Goal: Task Accomplishment & Management: Complete application form

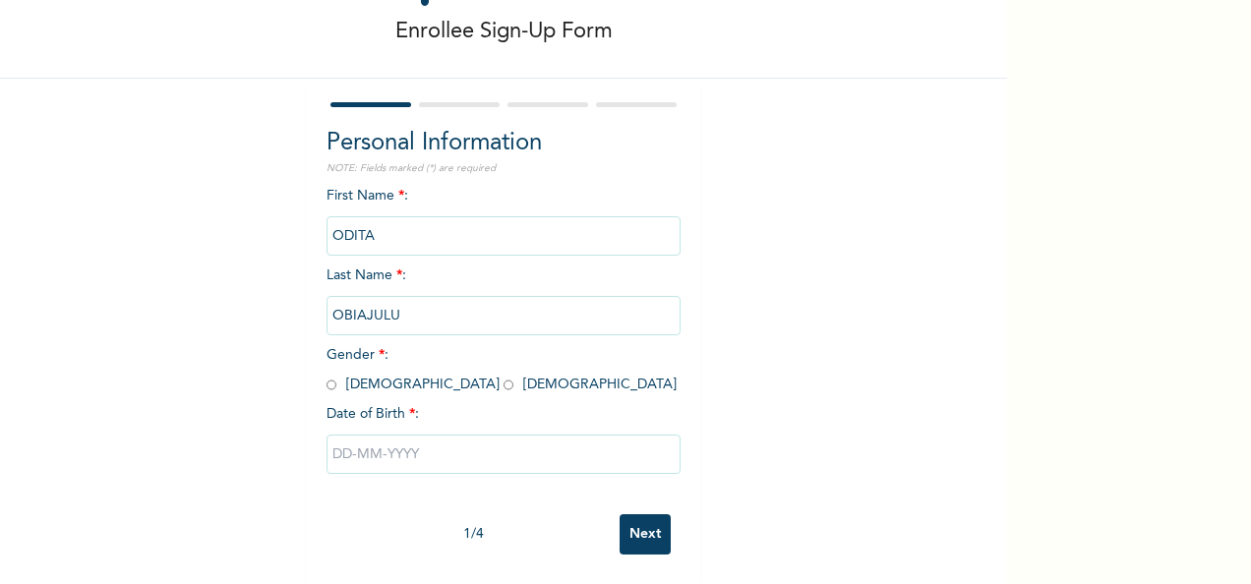
scroll to position [110, 0]
click at [504, 376] on input "radio" at bounding box center [509, 385] width 10 height 19
radio input "true"
click at [403, 443] on input "text" at bounding box center [504, 454] width 354 height 39
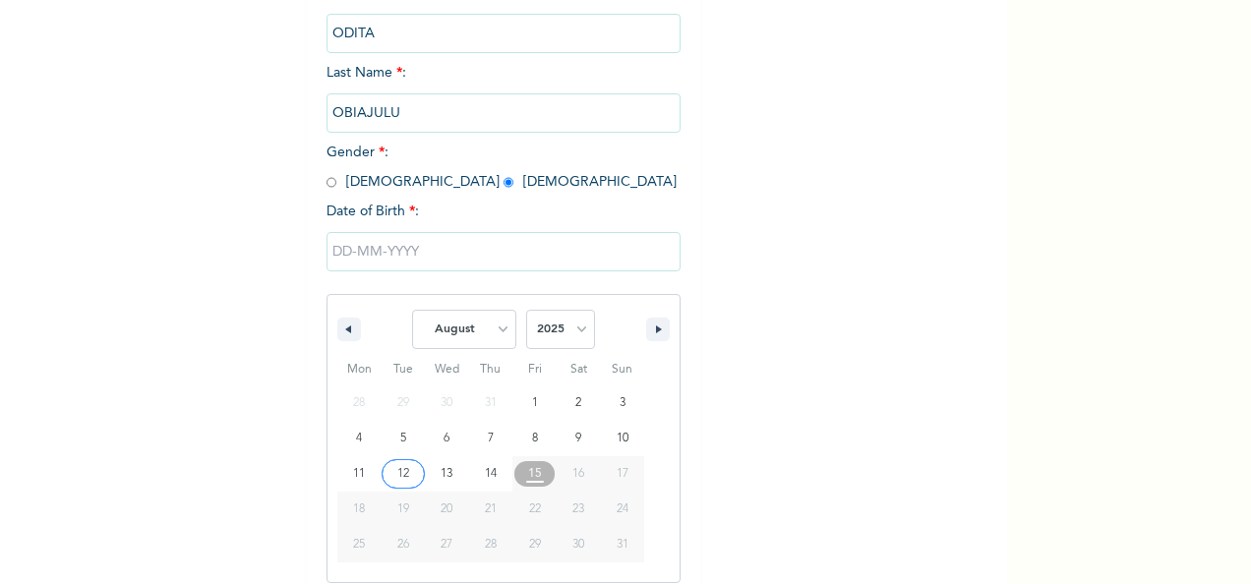
scroll to position [311, 0]
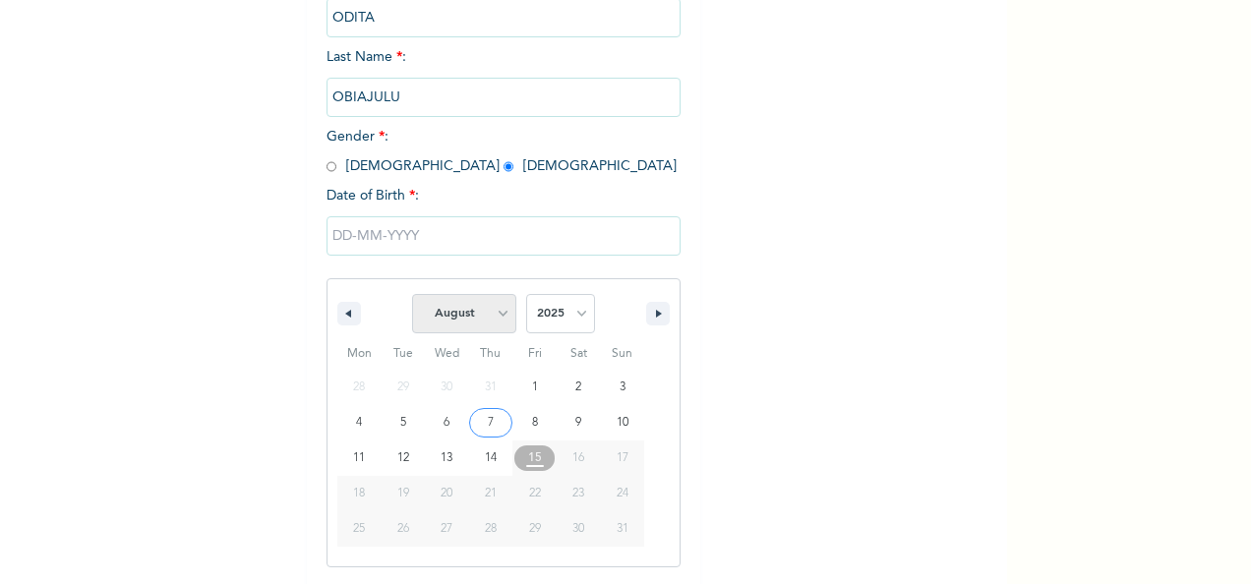
click at [500, 313] on select "January February March April May June July August September October November De…" at bounding box center [464, 313] width 104 height 39
click at [412, 296] on select "January February March April May June July August September October November De…" at bounding box center [464, 313] width 104 height 39
select select "7"
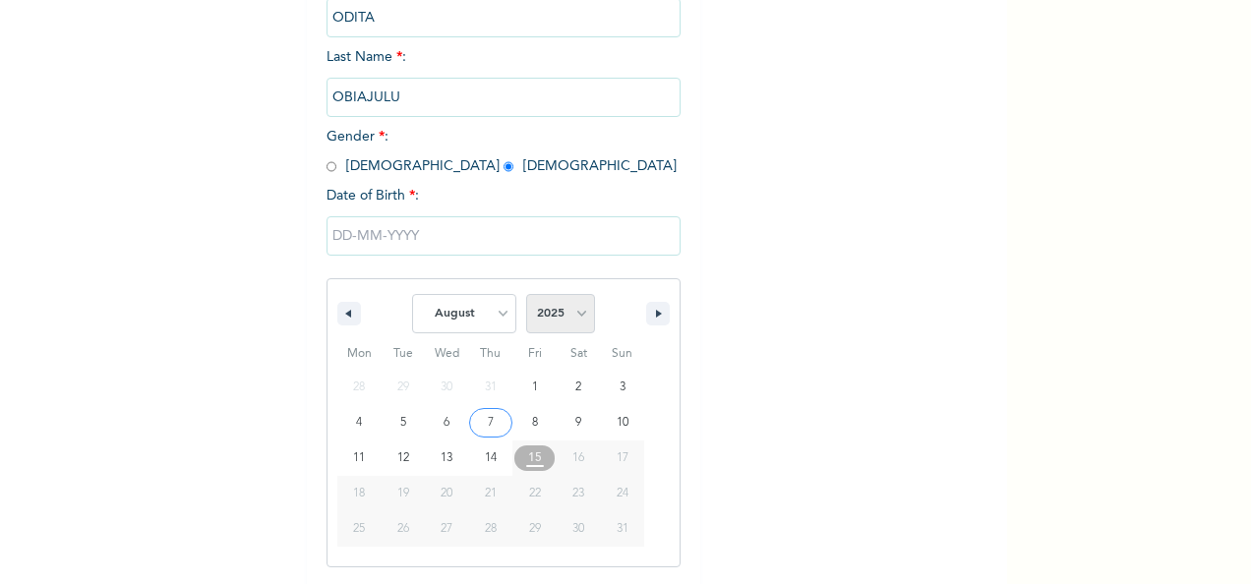
click at [571, 319] on select "2025 2024 2023 2022 2021 2020 2019 2018 2017 2016 2015 2014 2013 2012 2011 2010…" at bounding box center [560, 313] width 69 height 39
select select "1991"
click at [526, 296] on select "2025 2024 2023 2022 2021 2020 2019 2018 2017 2016 2015 2014 2013 2012 2011 2010…" at bounding box center [560, 313] width 69 height 39
click at [496, 306] on select "January February March April May June July August September October November De…" at bounding box center [464, 313] width 104 height 39
select select "10"
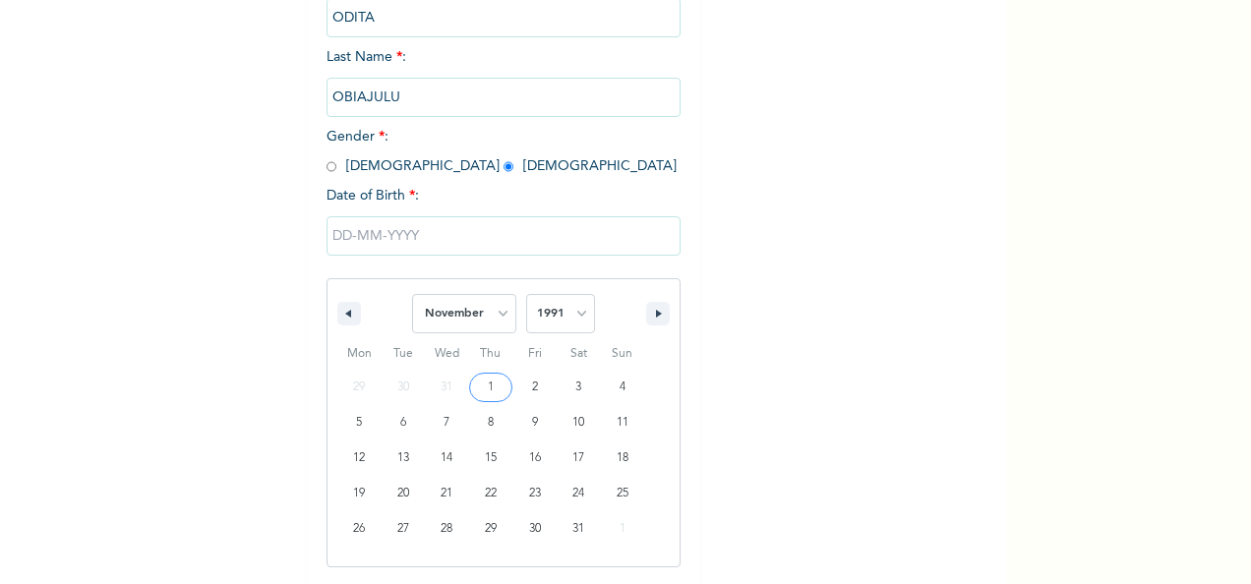
click at [412, 296] on select "January February March April May June July August September October November De…" at bounding box center [464, 313] width 104 height 39
type input "[DATE]"
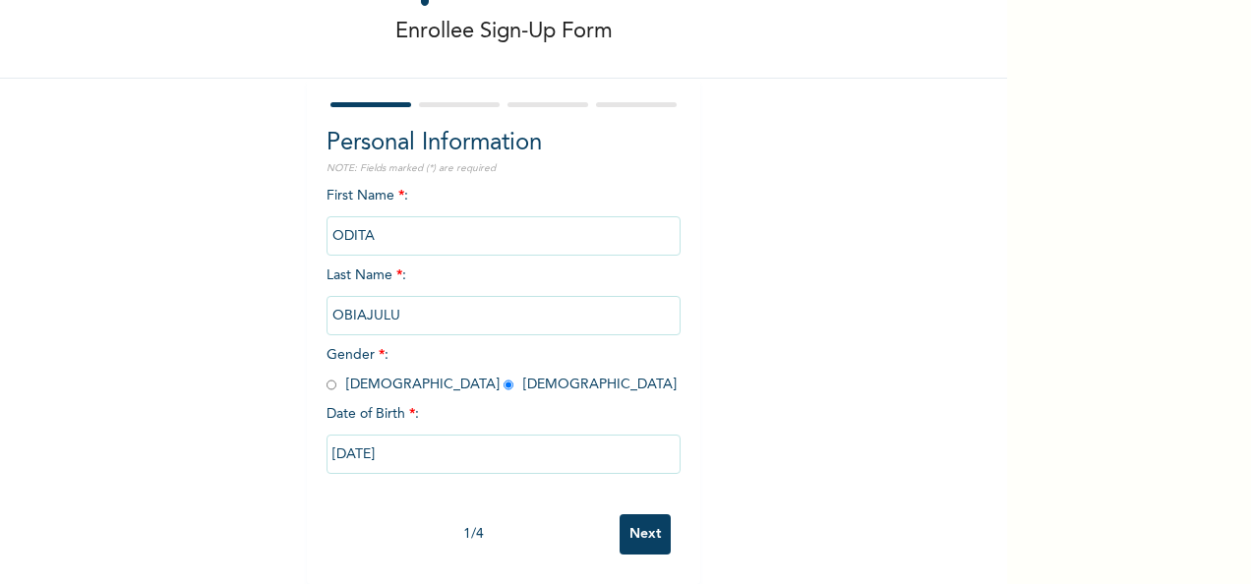
scroll to position [110, 0]
click at [634, 521] on input "Next" at bounding box center [645, 534] width 51 height 40
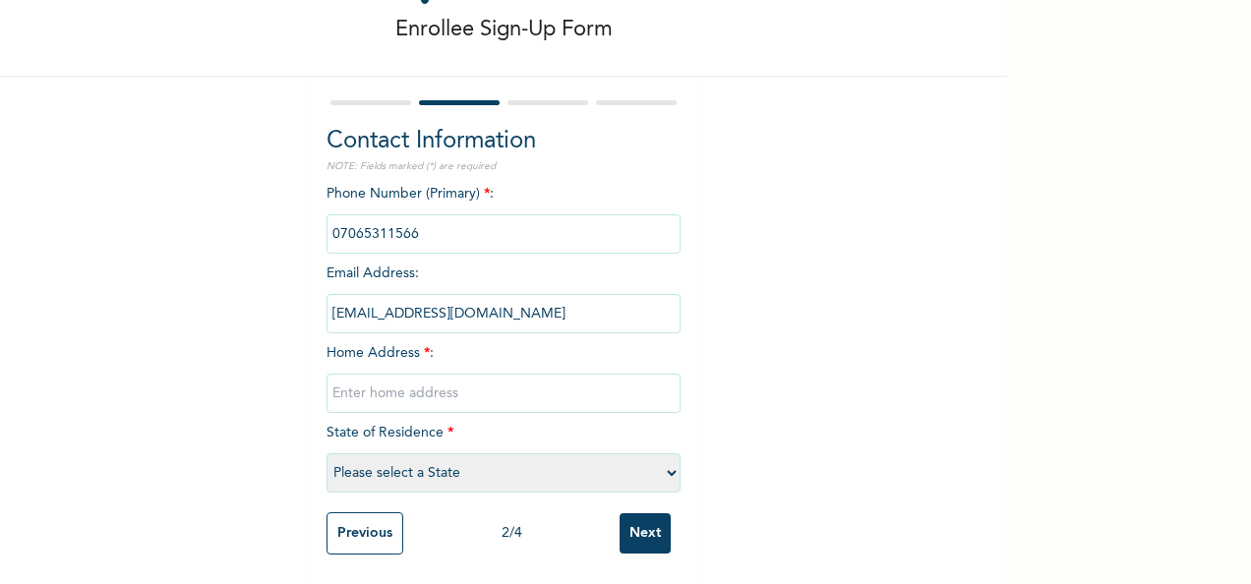
click at [450, 385] on input "text" at bounding box center [504, 393] width 354 height 39
type input "20,Akintunde close onike yaba lagos"
click at [469, 468] on select "Please select a State [PERSON_NAME] (FCT) [PERSON_NAME] Ibom [GEOGRAPHIC_DATA] …" at bounding box center [504, 472] width 354 height 39
select select "25"
click at [327, 453] on select "Please select a State [PERSON_NAME] (FCT) [PERSON_NAME] Ibom [GEOGRAPHIC_DATA] …" at bounding box center [504, 472] width 354 height 39
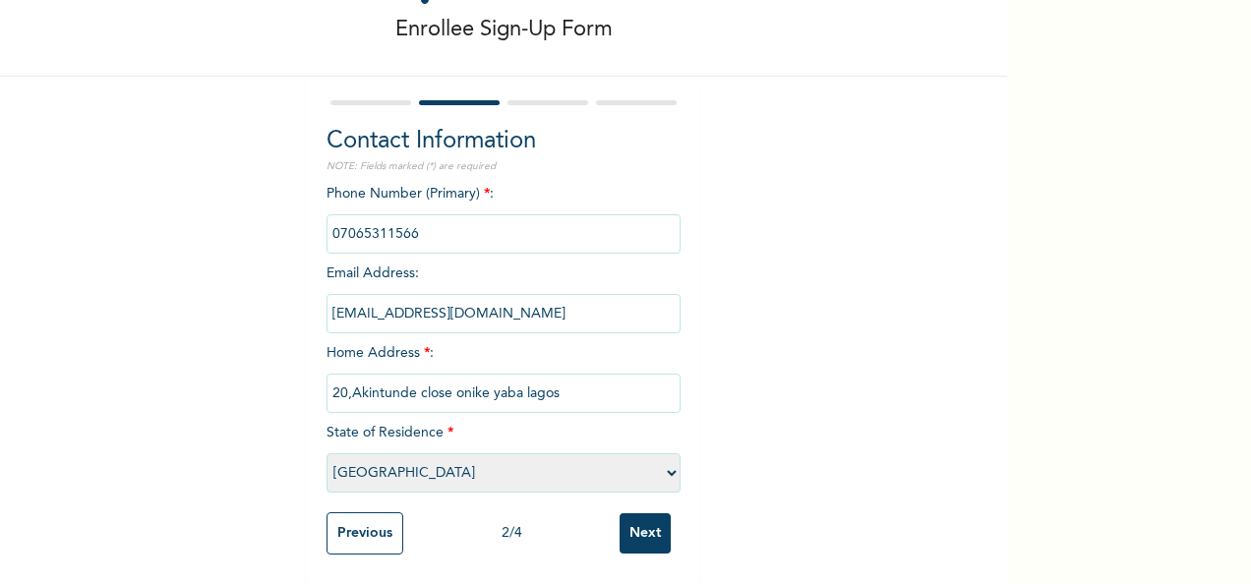
scroll to position [112, 0]
click at [636, 513] on input "Next" at bounding box center [645, 533] width 51 height 40
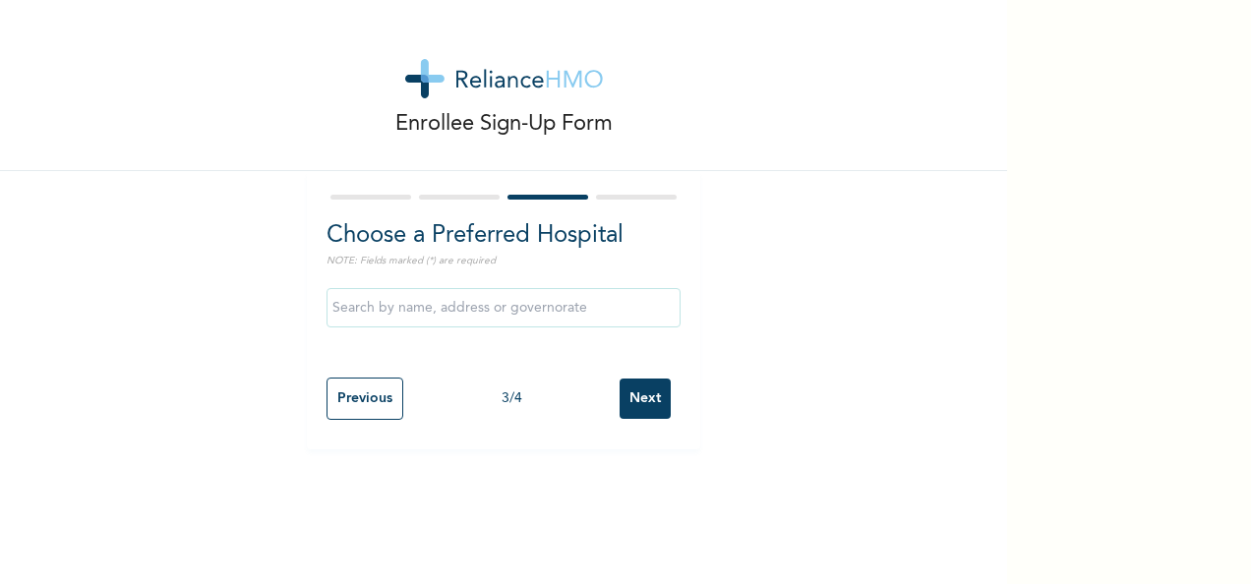
click at [549, 318] on input "text" at bounding box center [504, 307] width 354 height 39
click at [490, 316] on input "[STREET_ADDRESS]" at bounding box center [504, 307] width 354 height 39
type input "2"
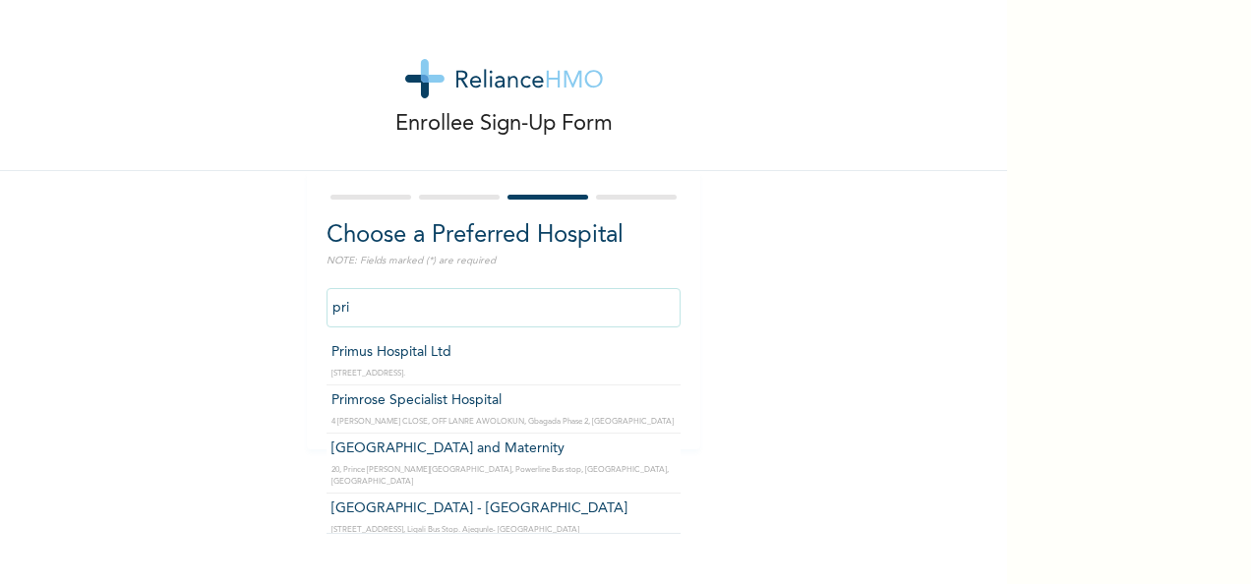
type input "Primus Hospital Ltd"
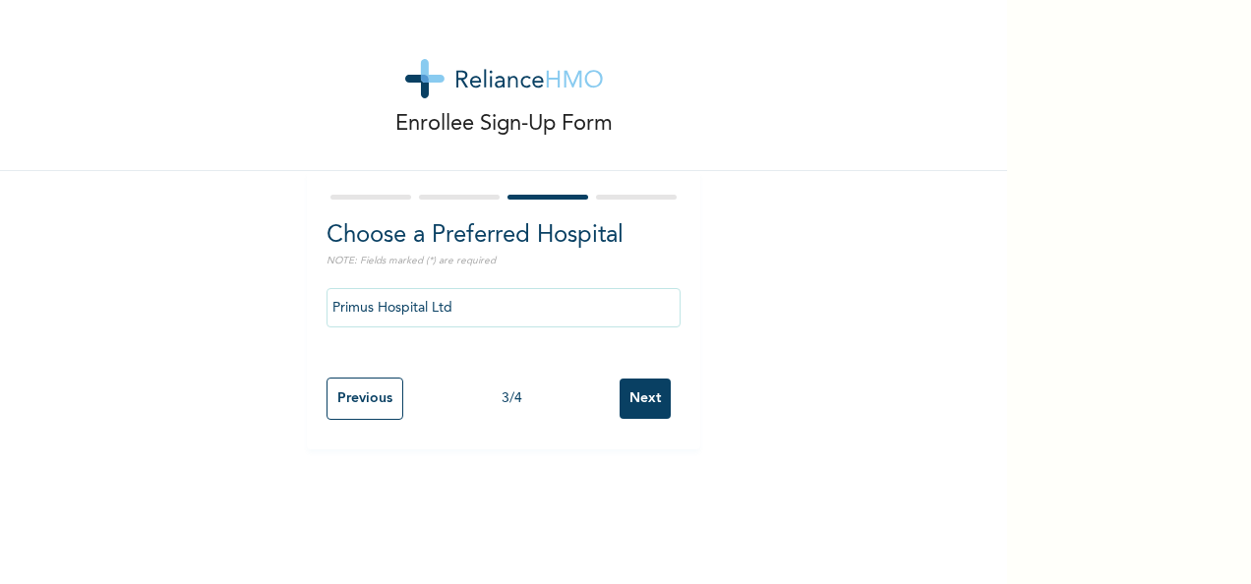
click at [643, 410] on input "Next" at bounding box center [645, 399] width 51 height 40
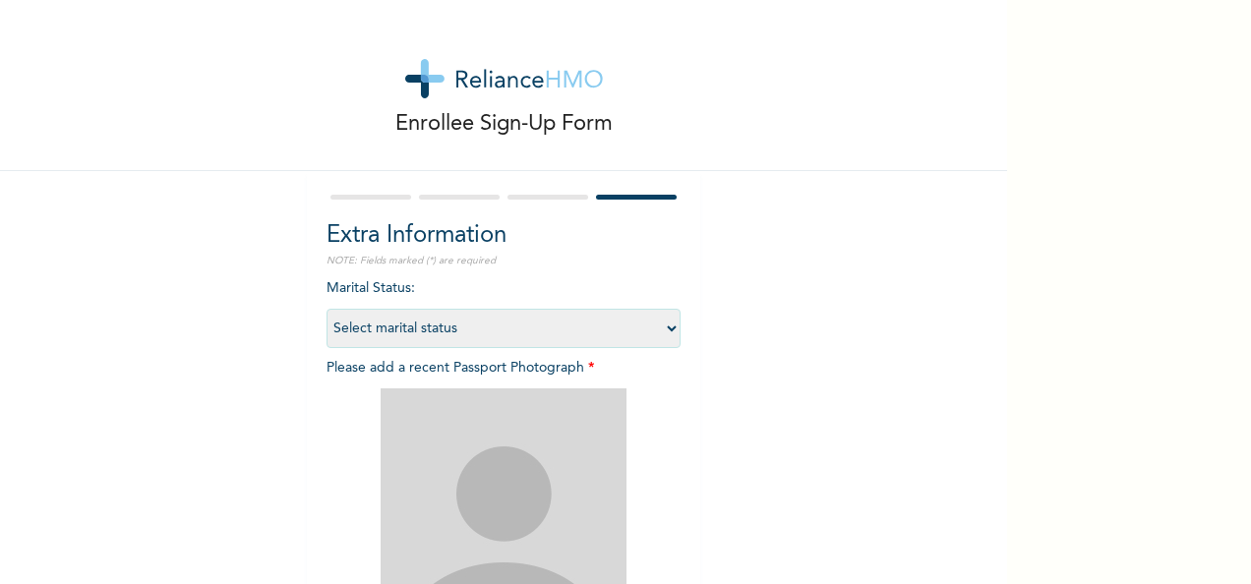
click at [574, 333] on select "Select marital status [DEMOGRAPHIC_DATA] Married [DEMOGRAPHIC_DATA] Widow/[DEMO…" at bounding box center [504, 328] width 354 height 39
select select "2"
click at [327, 309] on select "Select marital status [DEMOGRAPHIC_DATA] Married [DEMOGRAPHIC_DATA] Widow/[DEMO…" at bounding box center [504, 328] width 354 height 39
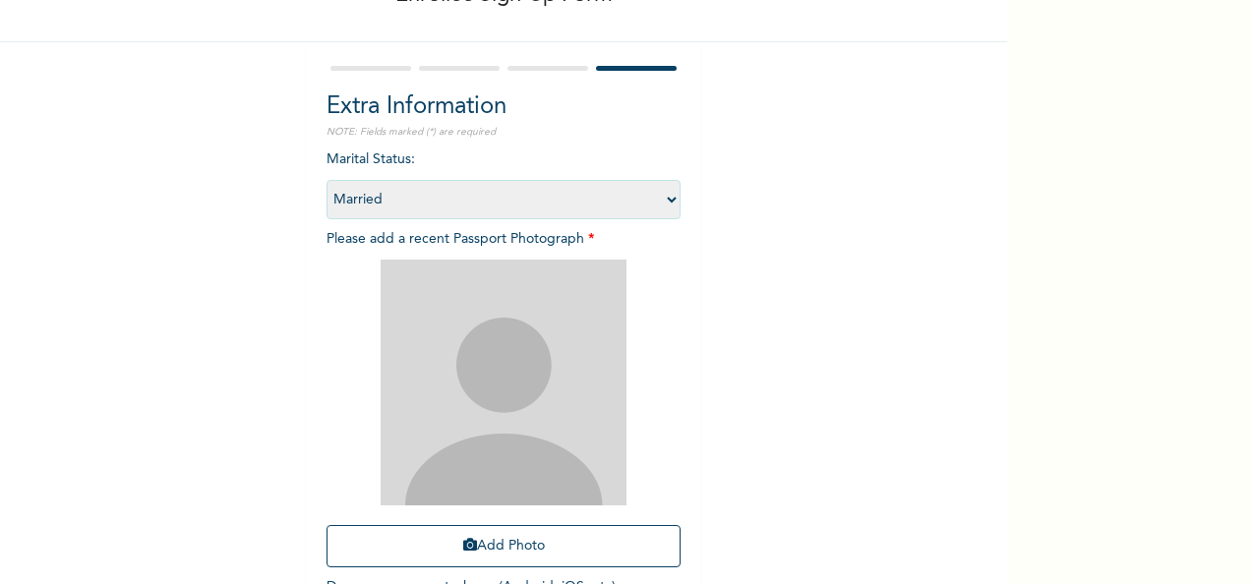
scroll to position [279, 0]
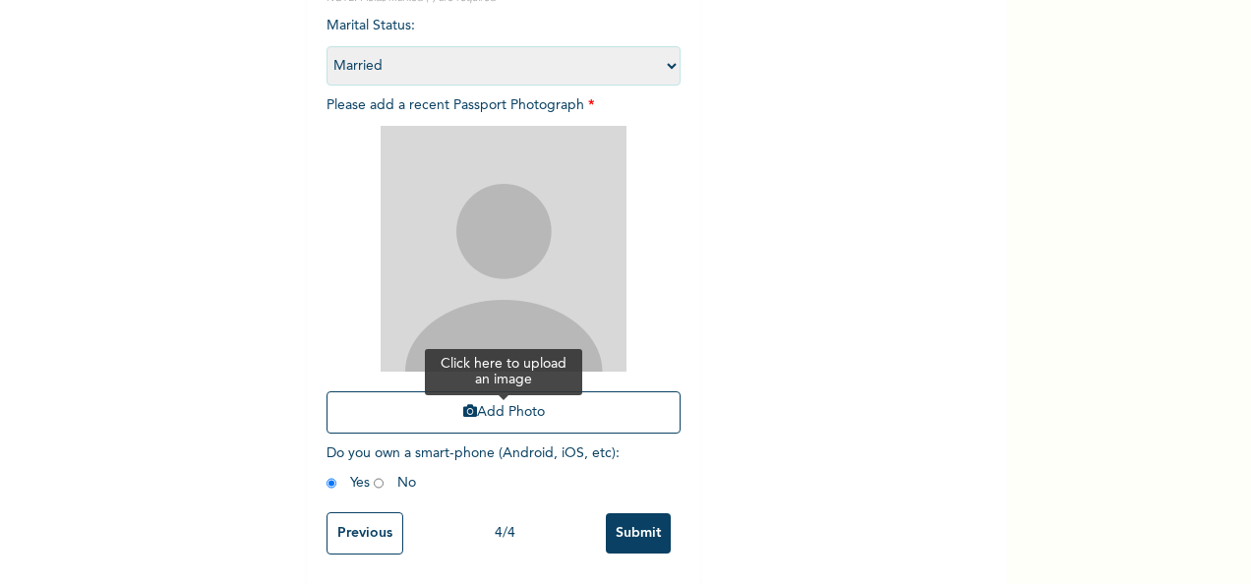
click at [487, 406] on button "Add Photo" at bounding box center [504, 412] width 354 height 42
click at [484, 399] on button "Add Photo" at bounding box center [504, 412] width 354 height 42
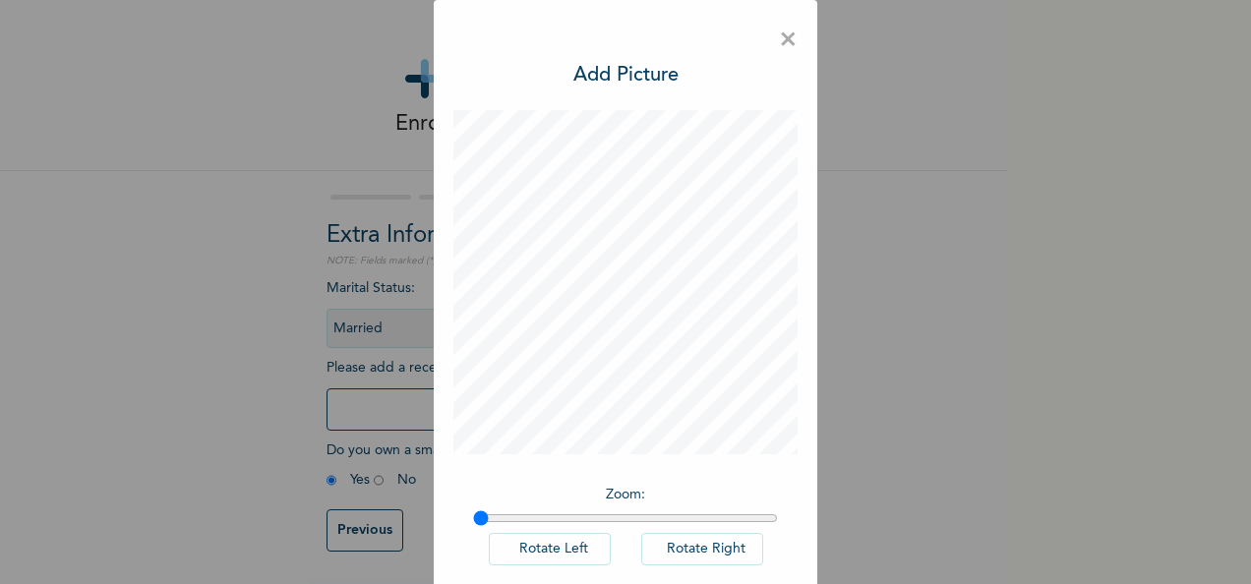
click at [582, 545] on button "Rotate Left" at bounding box center [550, 549] width 122 height 32
click at [658, 541] on button "Rotate Right" at bounding box center [702, 549] width 122 height 32
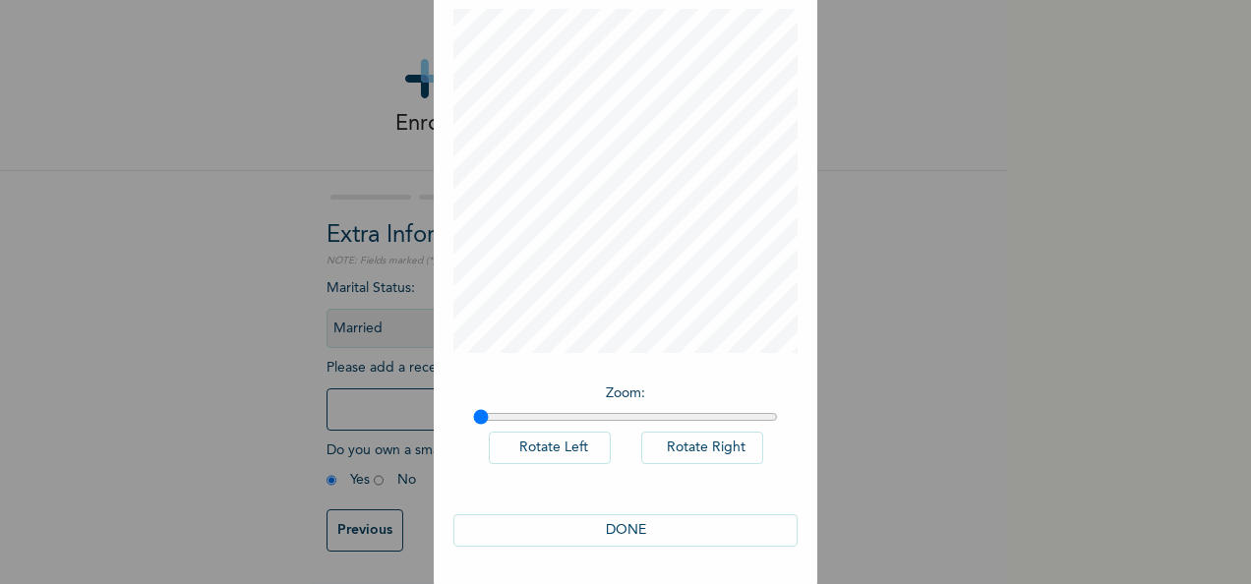
click at [661, 539] on button "DONE" at bounding box center [625, 530] width 344 height 32
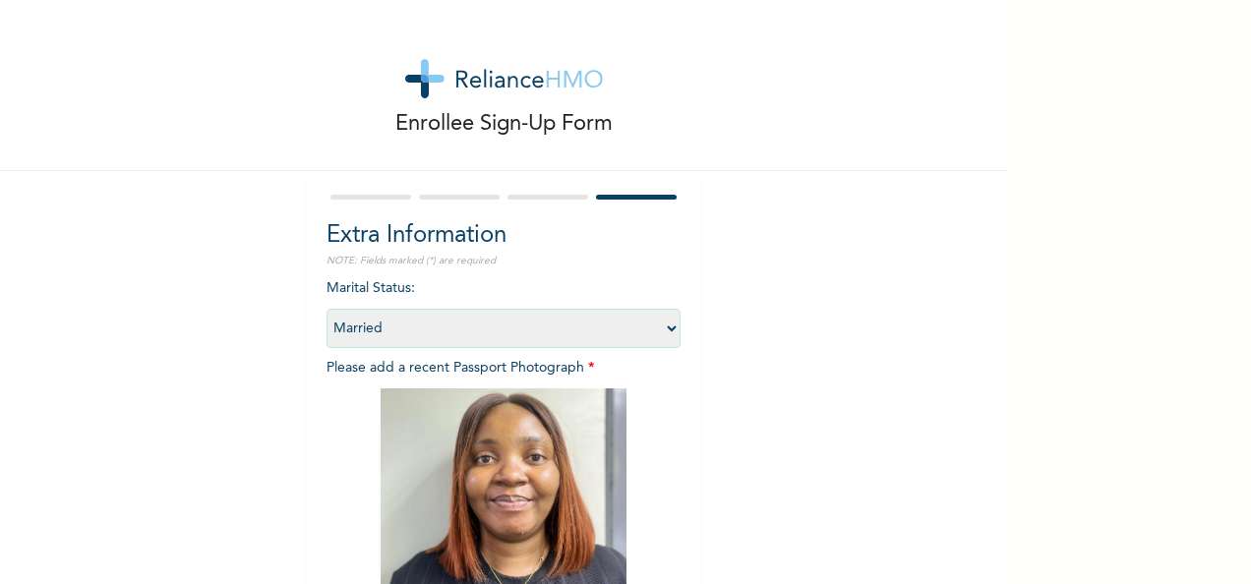
scroll to position [279, 0]
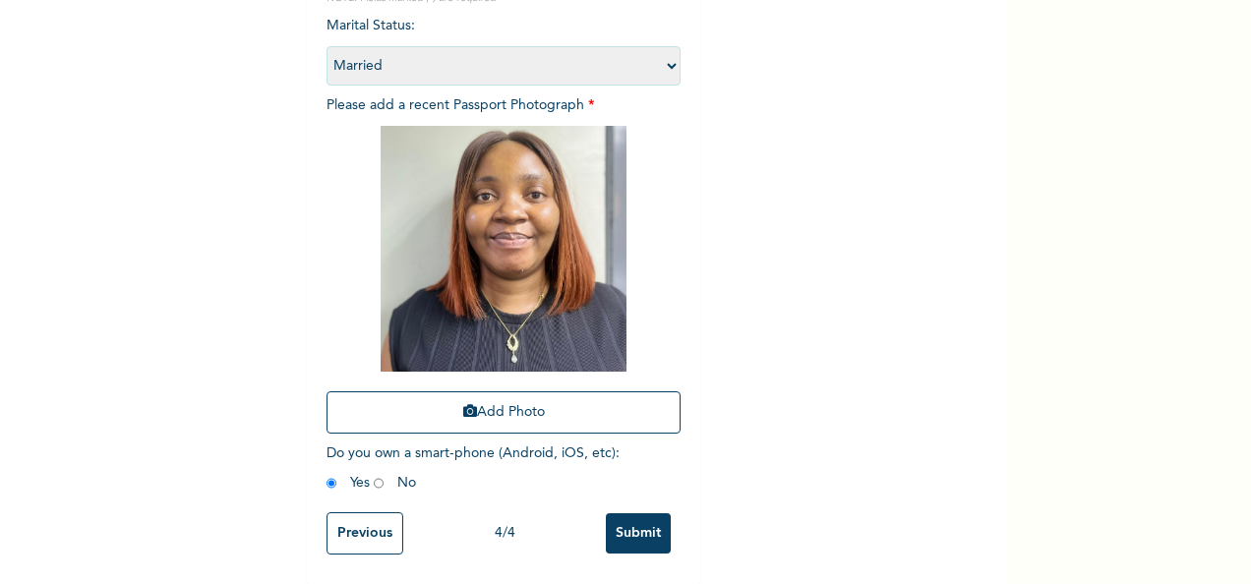
click at [648, 513] on input "Submit" at bounding box center [638, 533] width 65 height 40
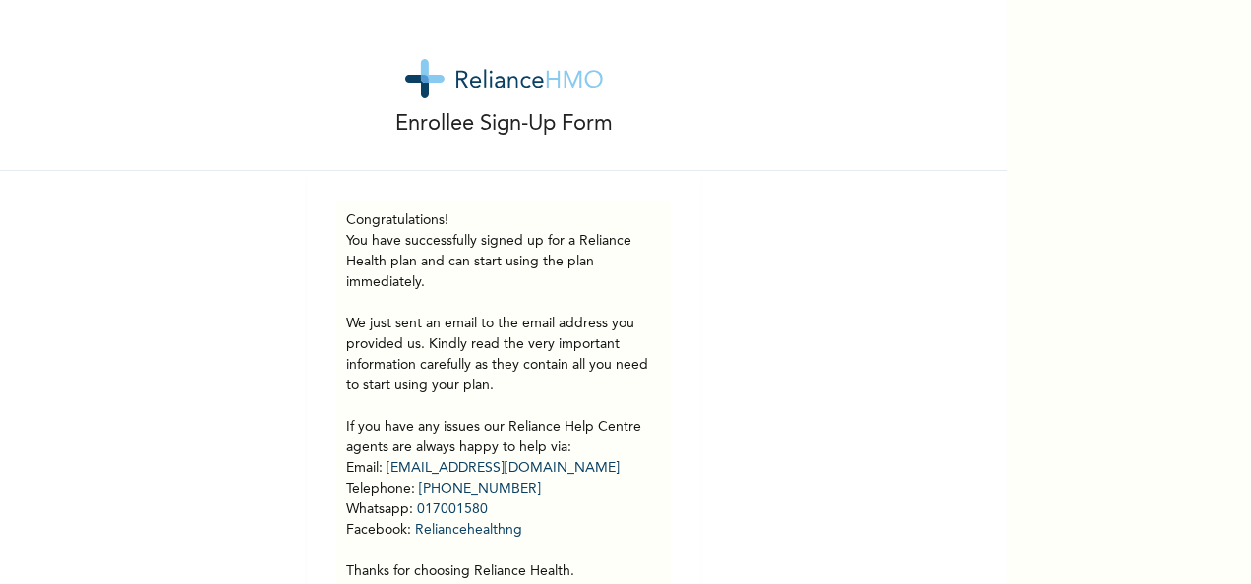
scroll to position [93, 0]
